Goal: Information Seeking & Learning: Find specific fact

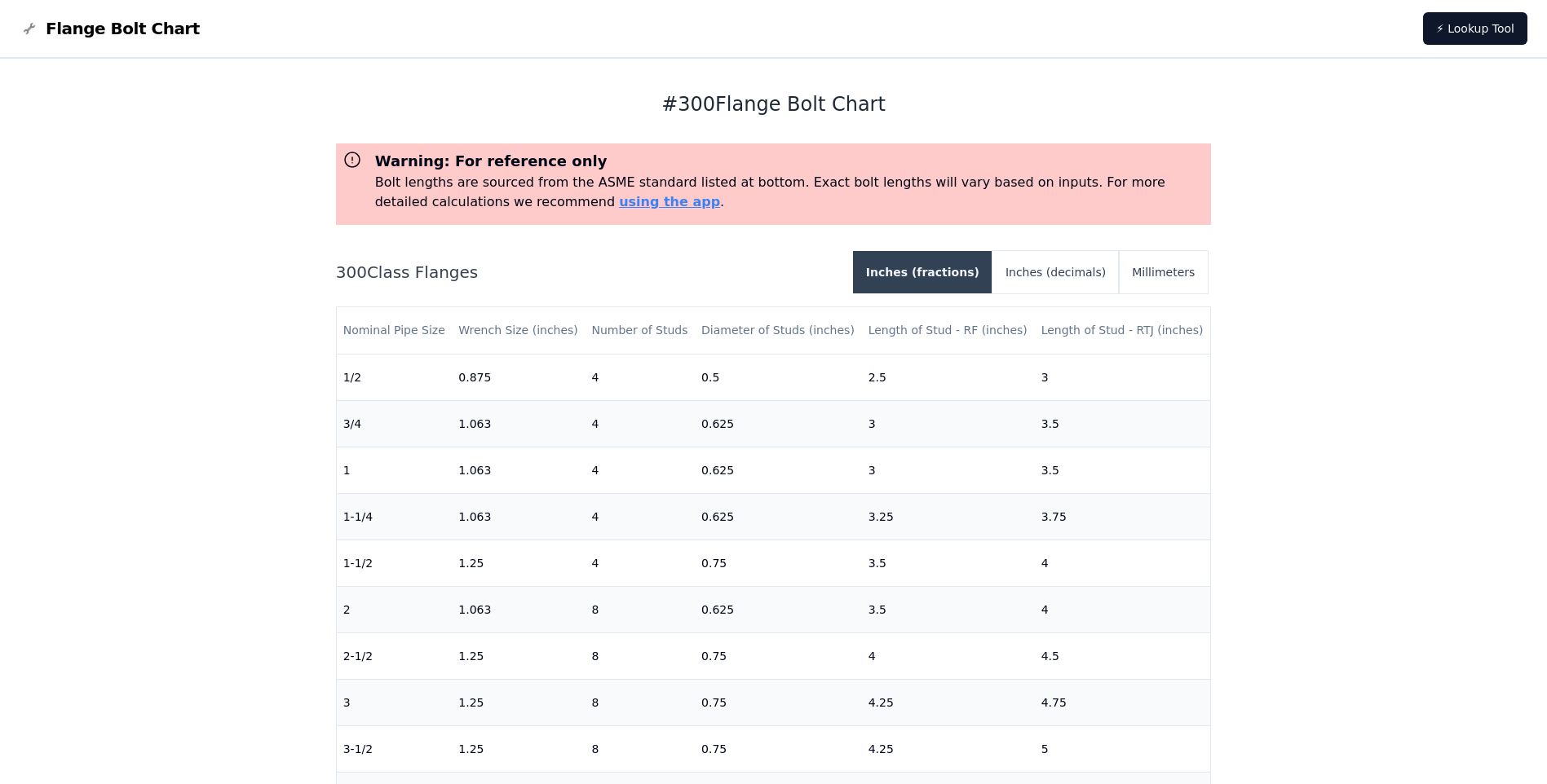
click at [957, 271] on button "Inches (fractions)" at bounding box center [923, 271] width 139 height 42
click at [1057, 279] on button "Inches (decimals)" at bounding box center [1056, 271] width 127 height 42
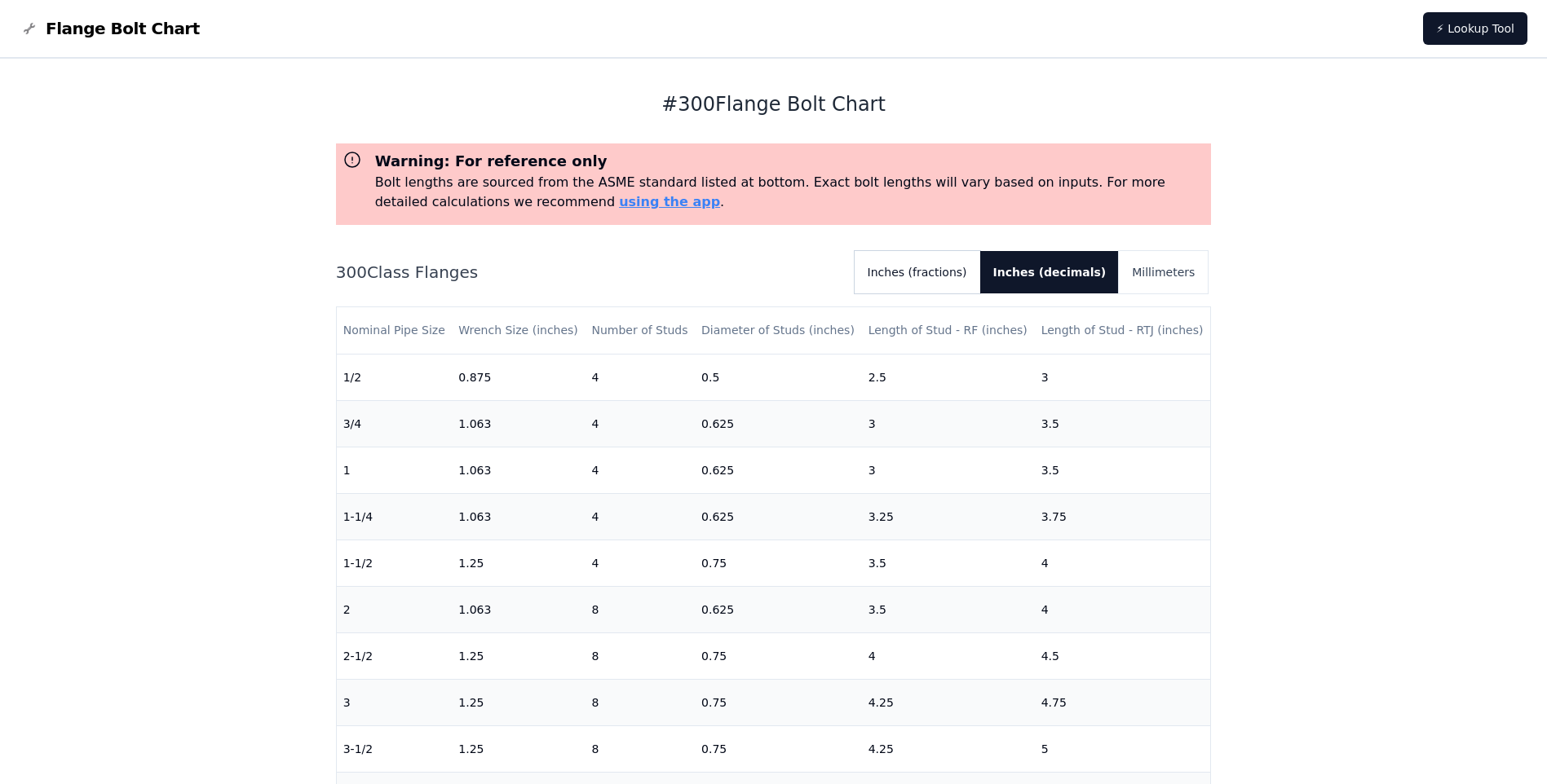
click at [981, 277] on button "Inches (fractions)" at bounding box center [917, 271] width 126 height 42
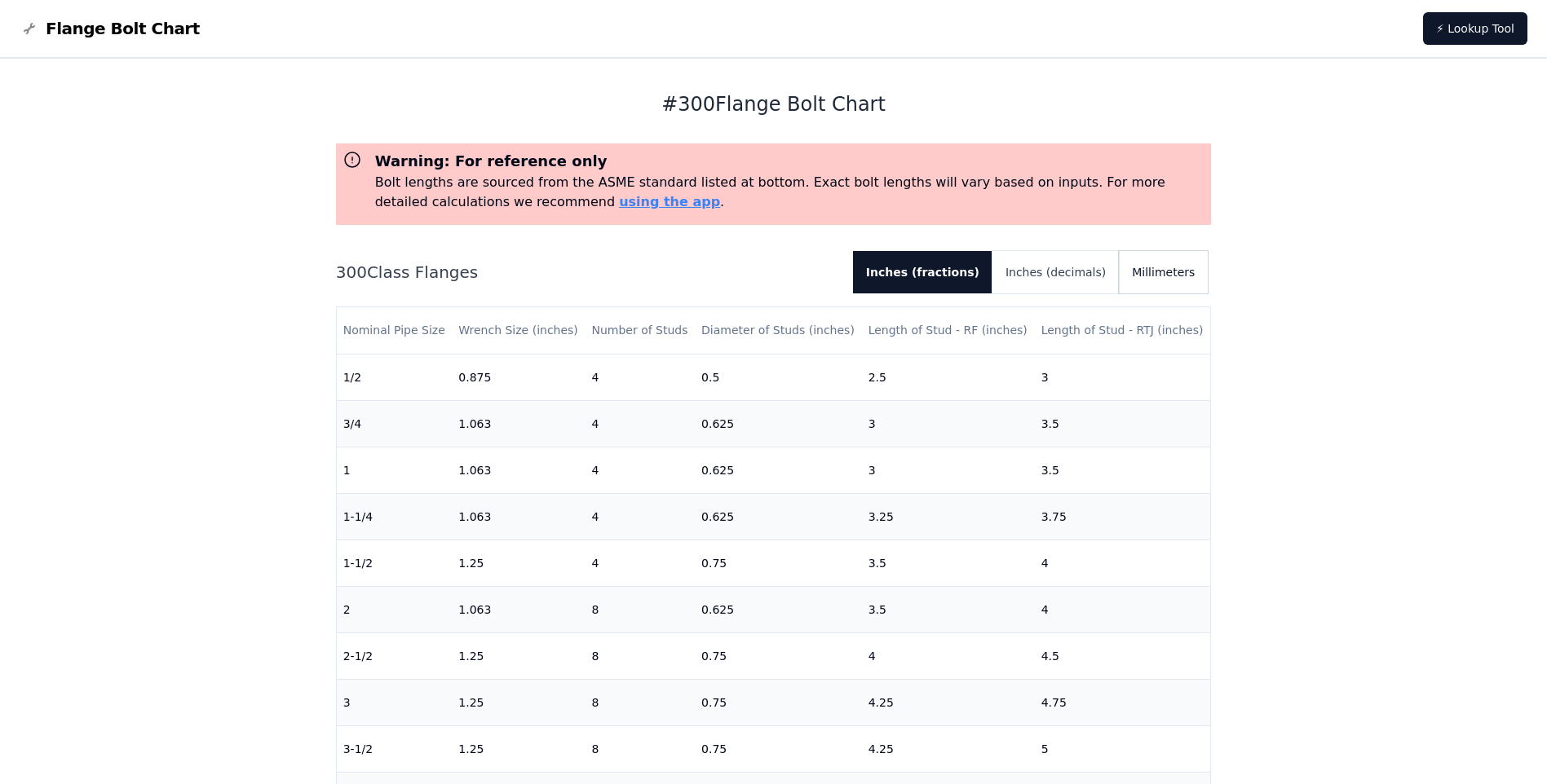
click at [1160, 283] on button "Millimeters" at bounding box center [1164, 271] width 89 height 42
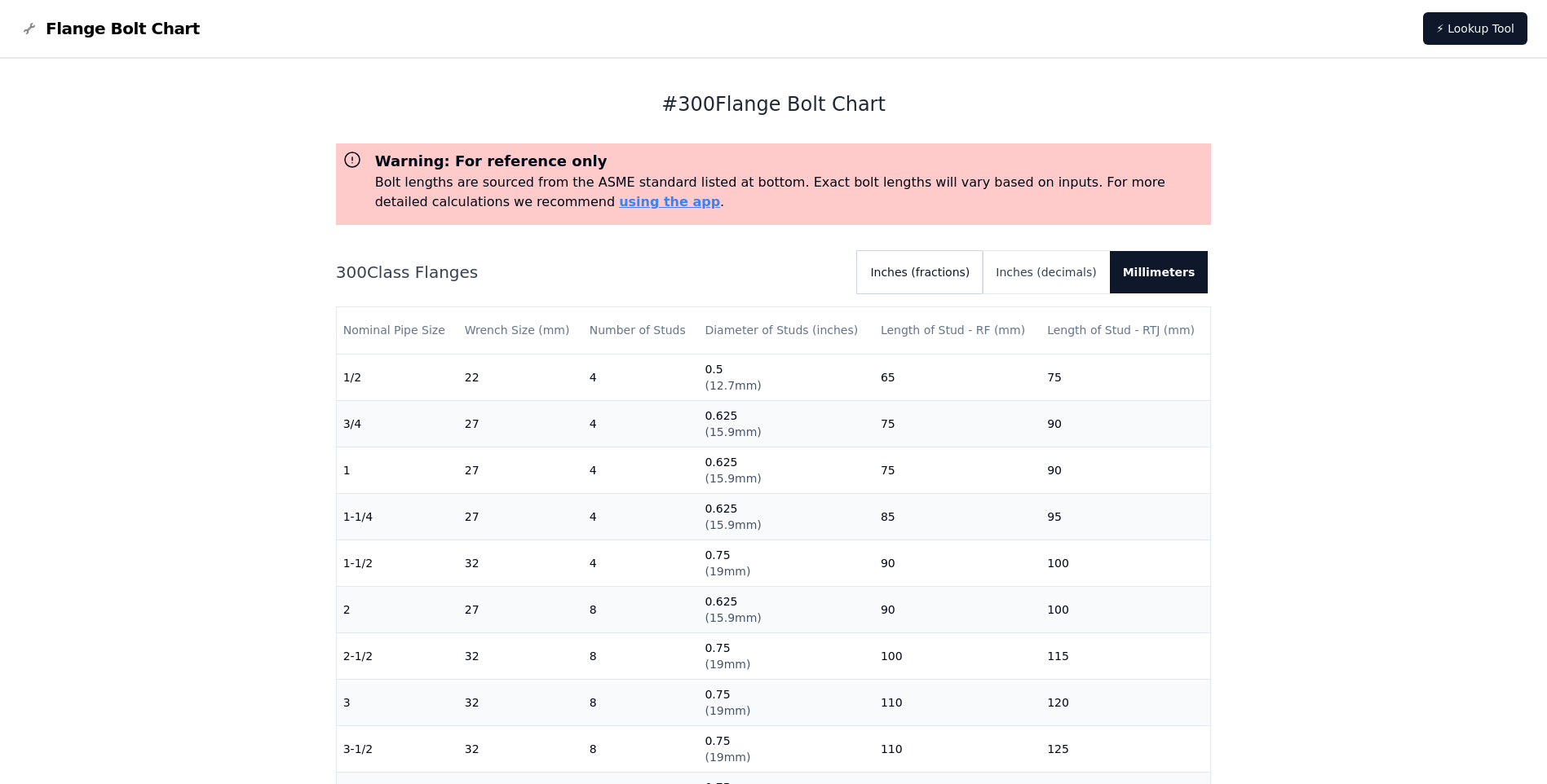
click at [976, 270] on button "Inches (fractions)" at bounding box center [920, 271] width 126 height 42
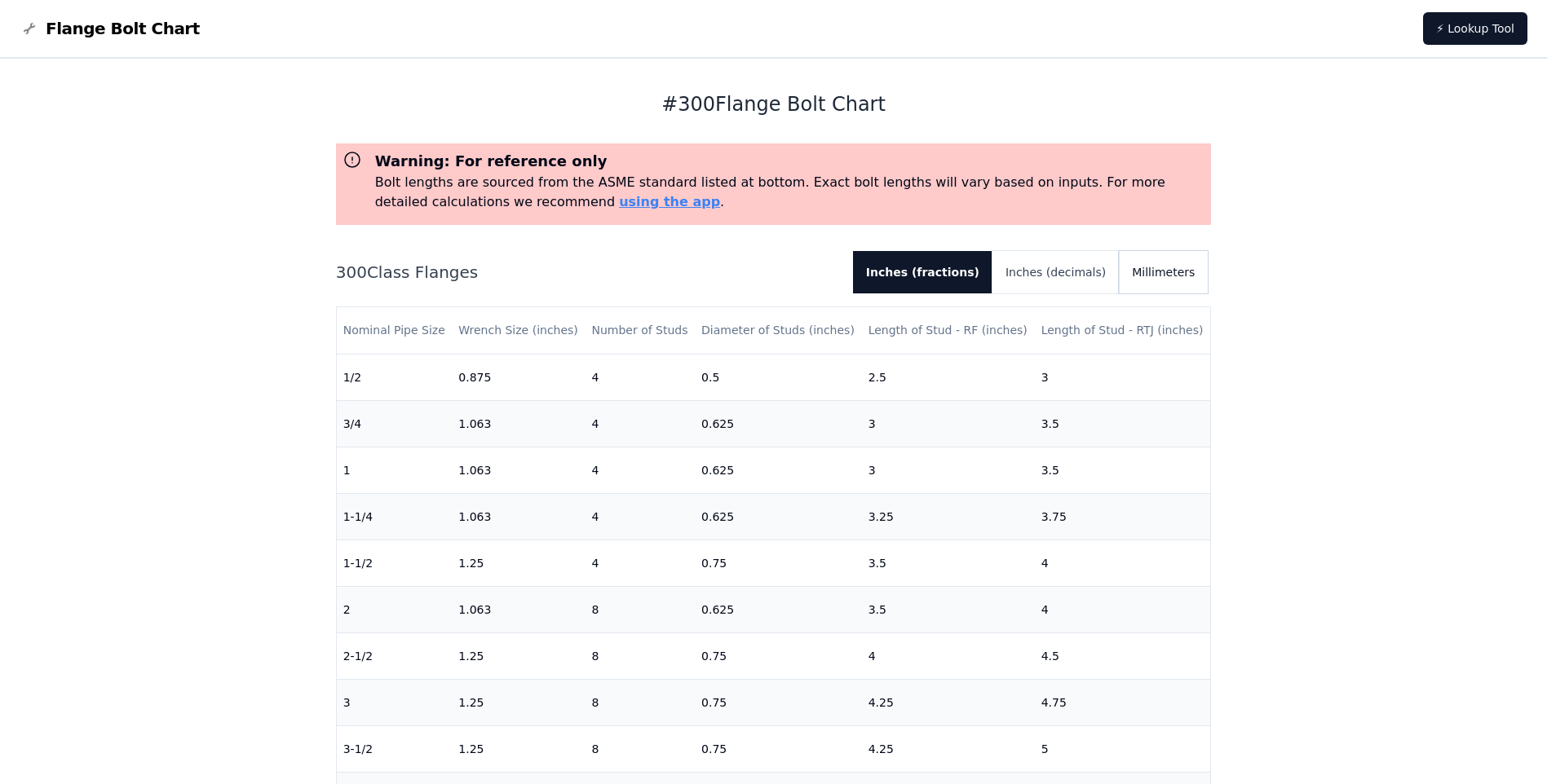
click at [1166, 283] on button "Millimeters" at bounding box center [1164, 271] width 89 height 42
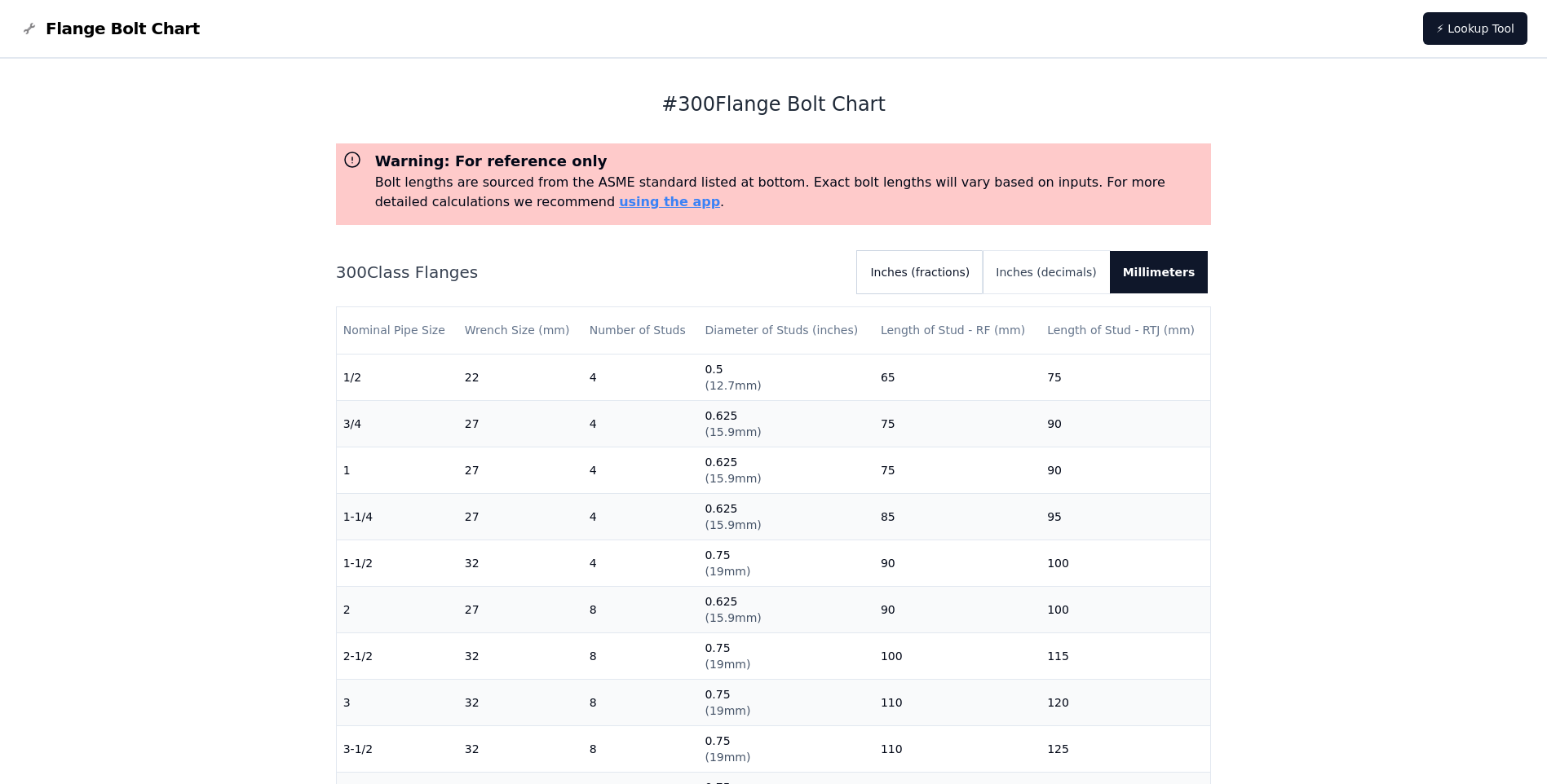
click at [983, 283] on button "Inches (fractions)" at bounding box center [920, 271] width 126 height 42
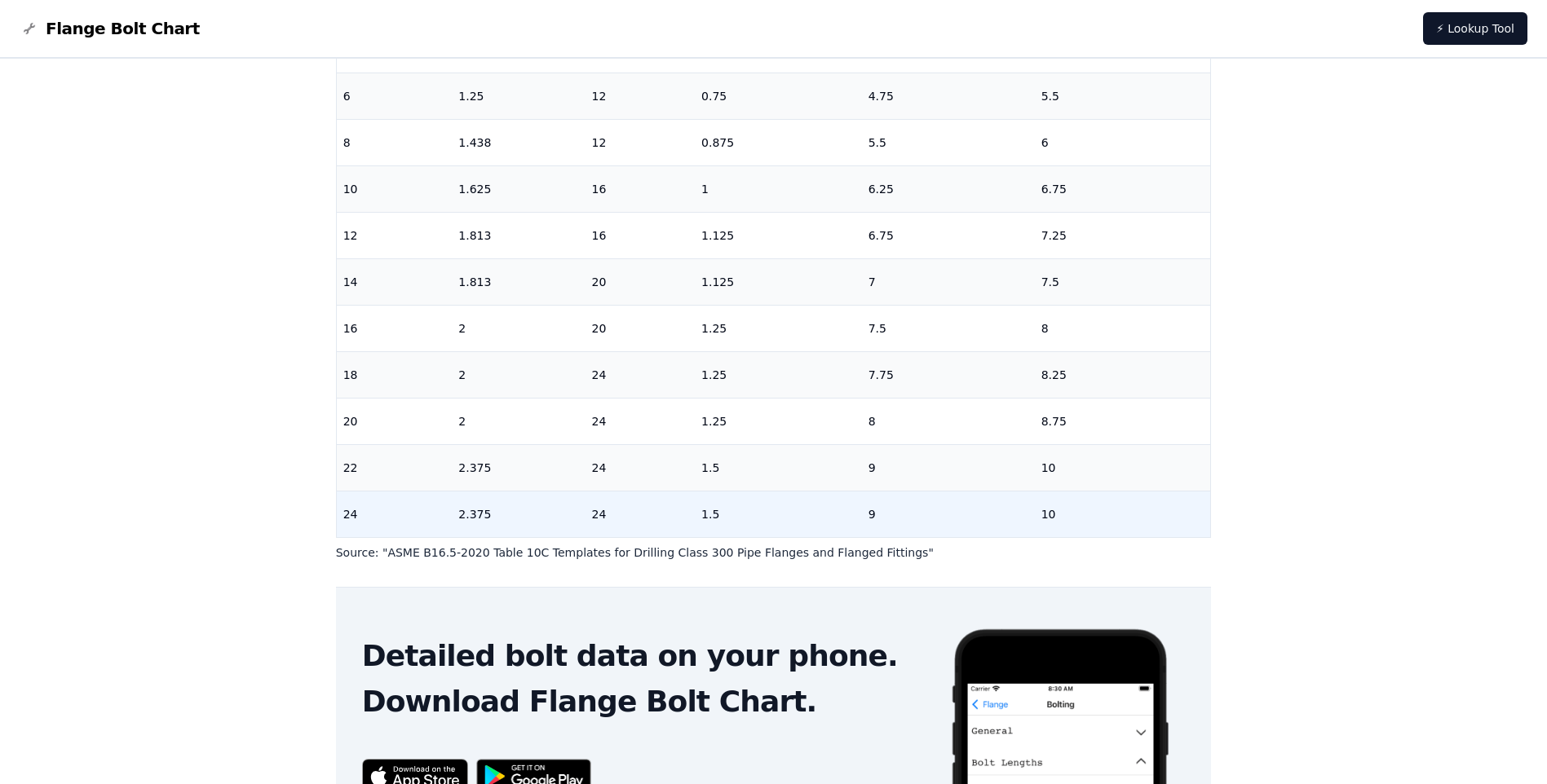
scroll to position [318, 0]
drag, startPoint x: 670, startPoint y: 501, endPoint x: 996, endPoint y: 504, distance: 326.0
click at [996, 504] on tr "24 2.375 24 1.5 9 10" at bounding box center [774, 513] width 874 height 46
click at [997, 505] on td "9" at bounding box center [949, 513] width 173 height 46
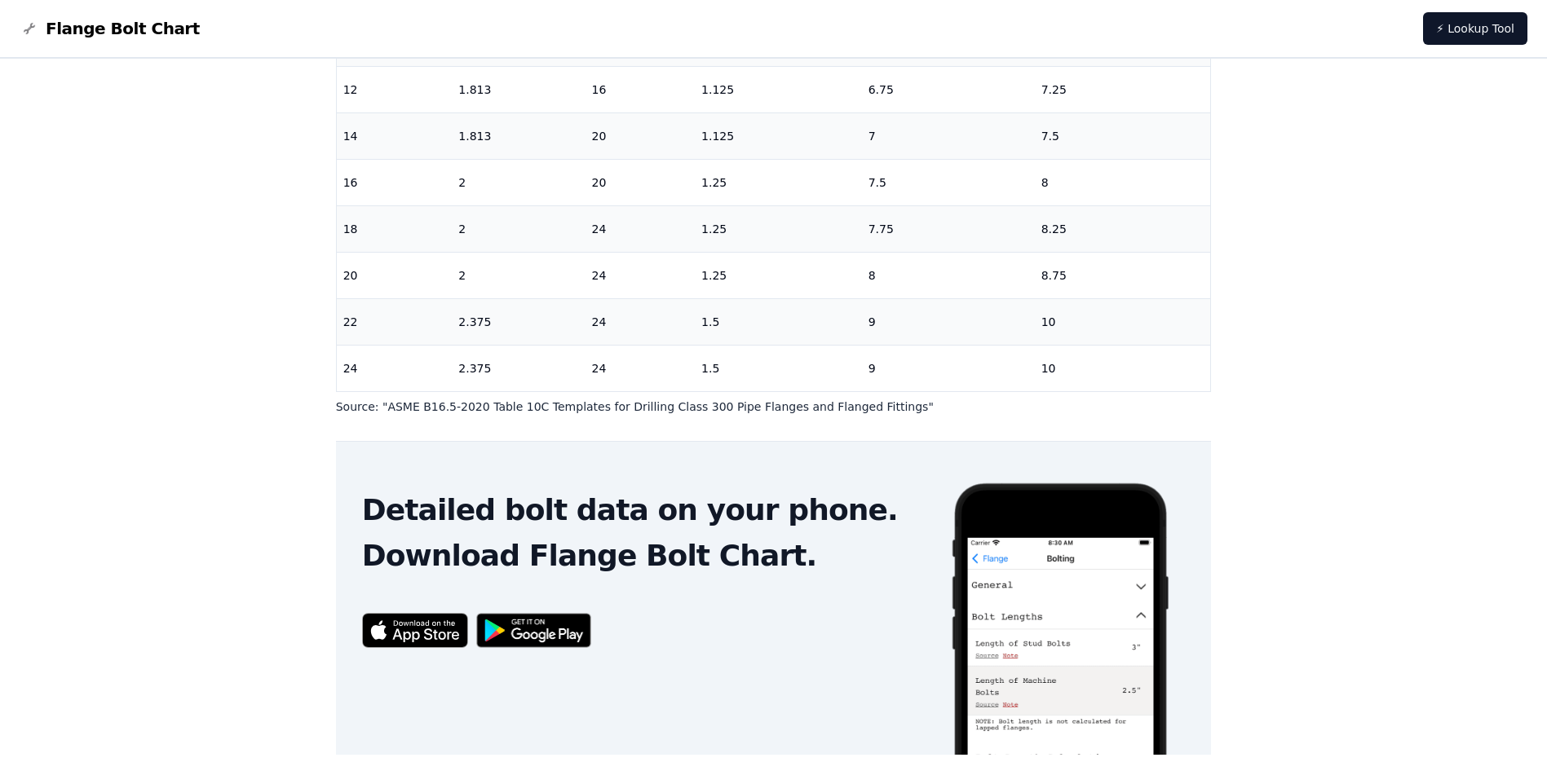
scroll to position [465, 0]
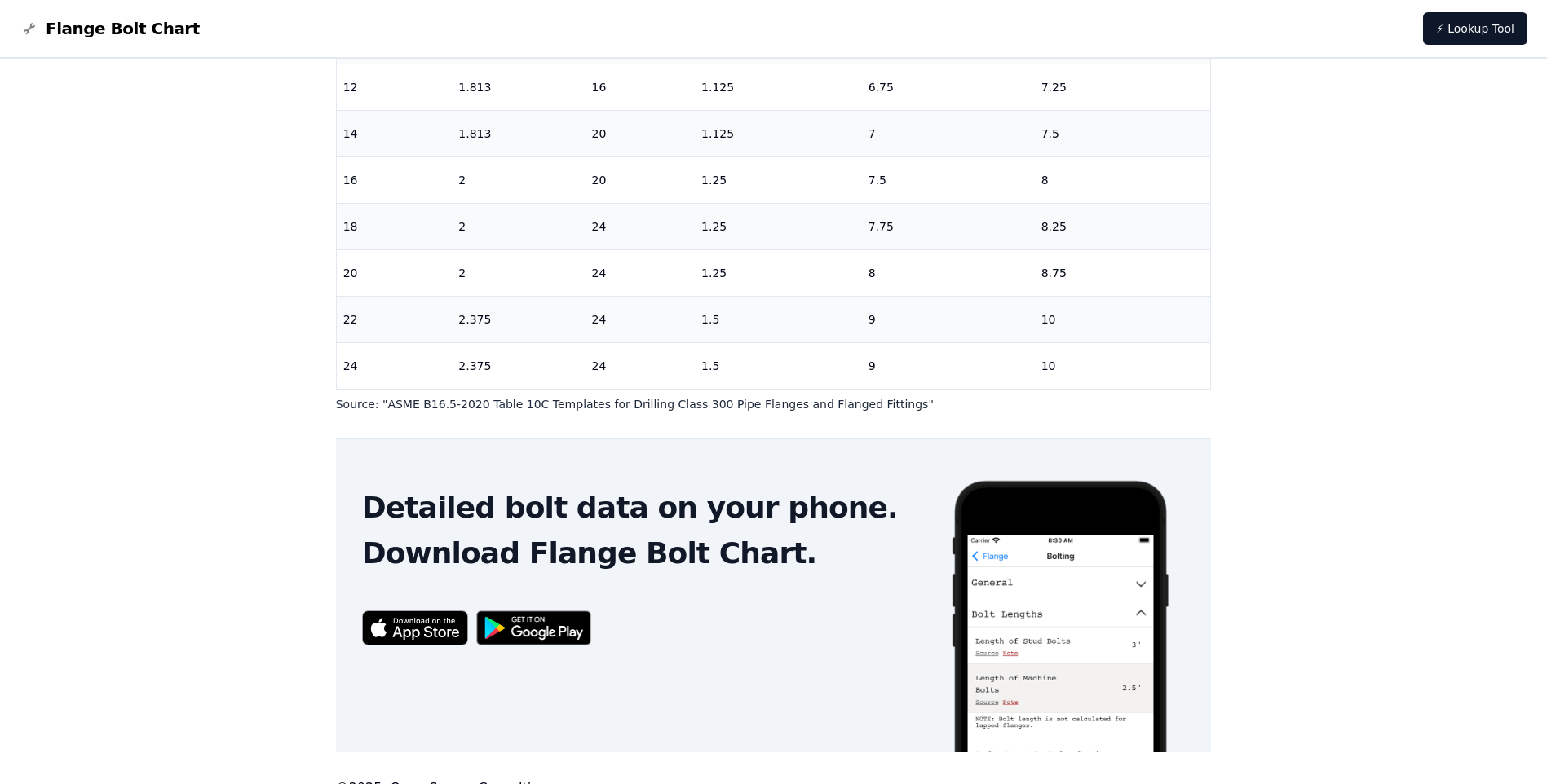
click at [270, 375] on div "# 300 Flange Bolt Chart Warning: For reference only Bolt lengths are sourced fr…" at bounding box center [774, 202] width 1547 height 1218
